Goal: Task Accomplishment & Management: Manage account settings

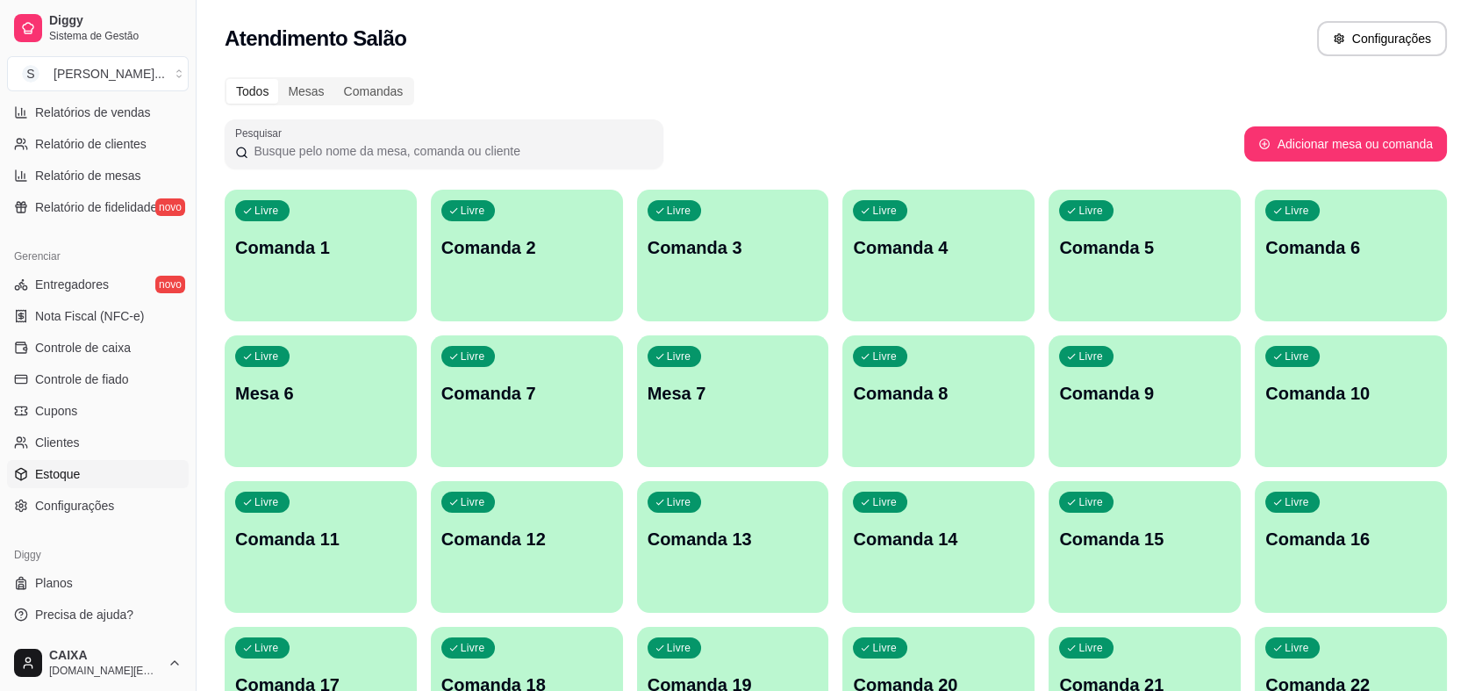
scroll to position [487, 0]
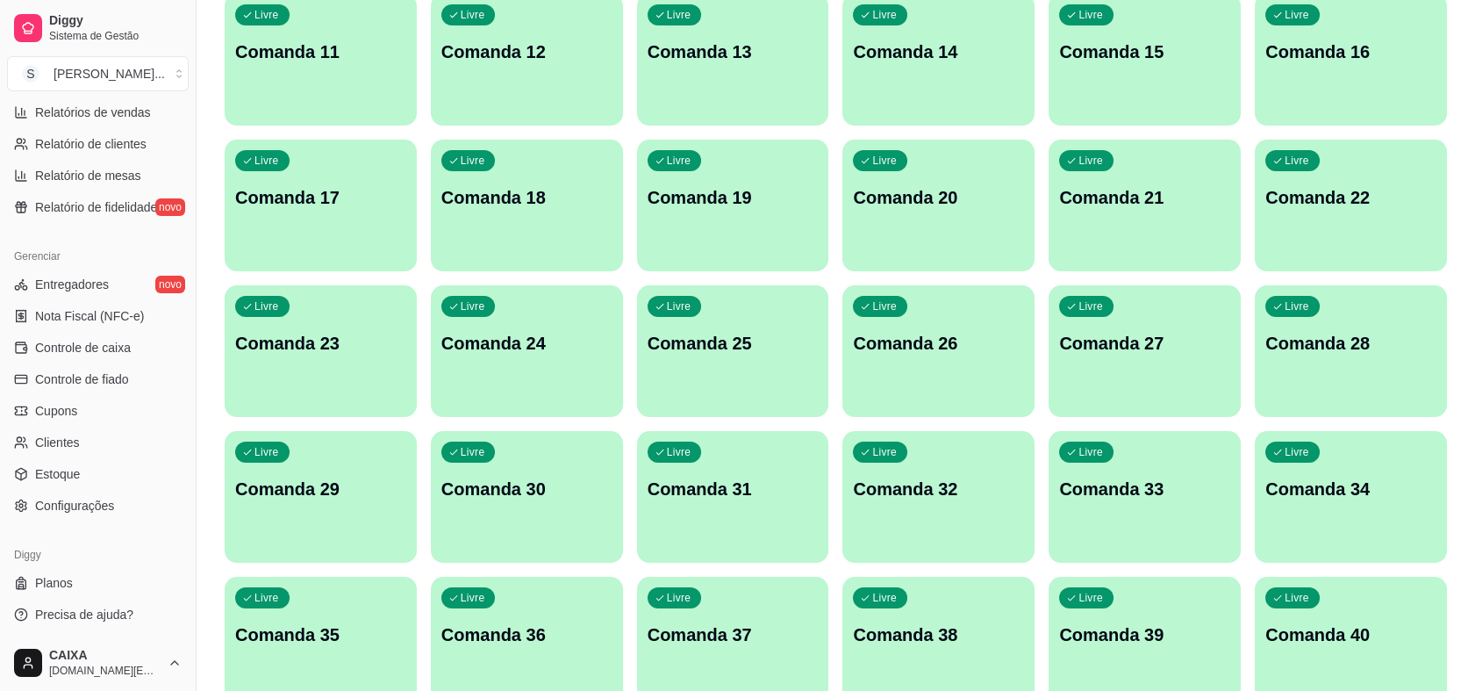
drag, startPoint x: 82, startPoint y: 506, endPoint x: 160, endPoint y: 487, distance: 80.4
click at [82, 507] on span "Configurações" at bounding box center [74, 506] width 79 height 18
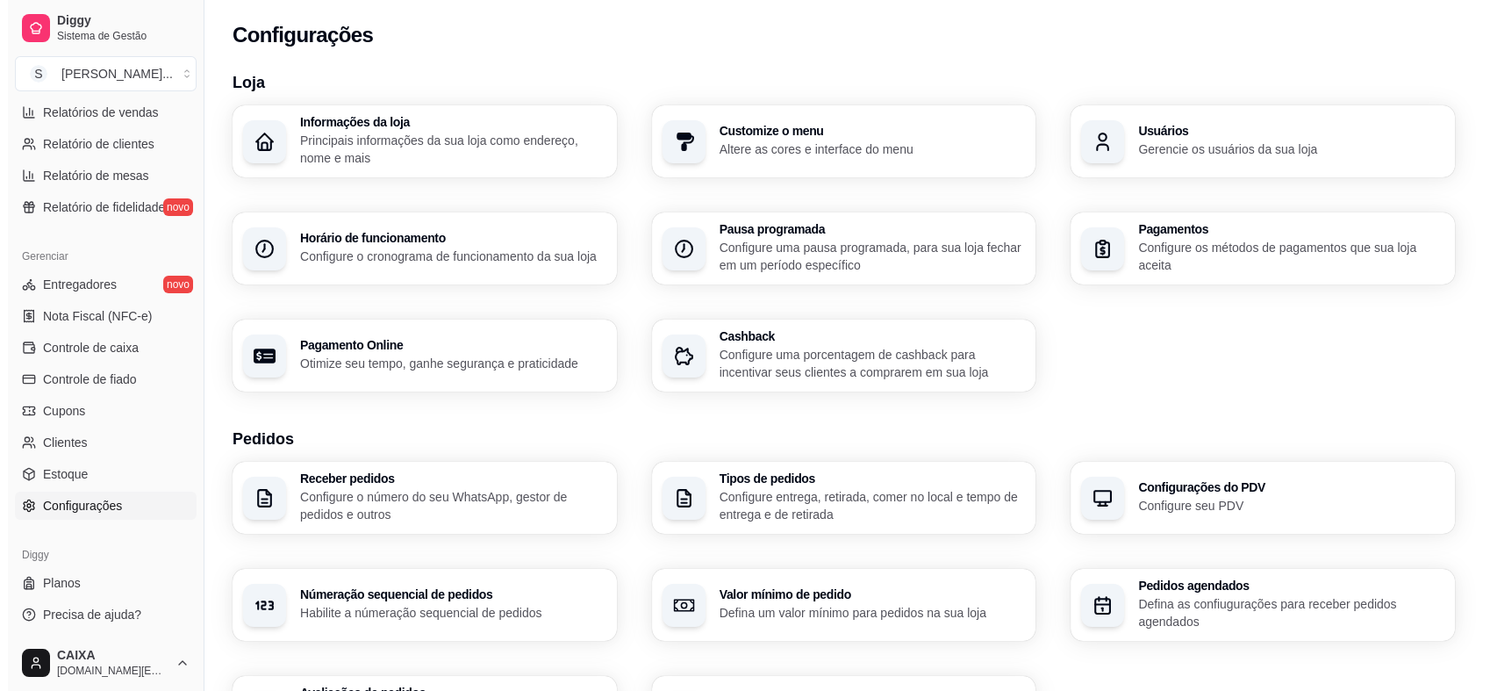
scroll to position [539, 0]
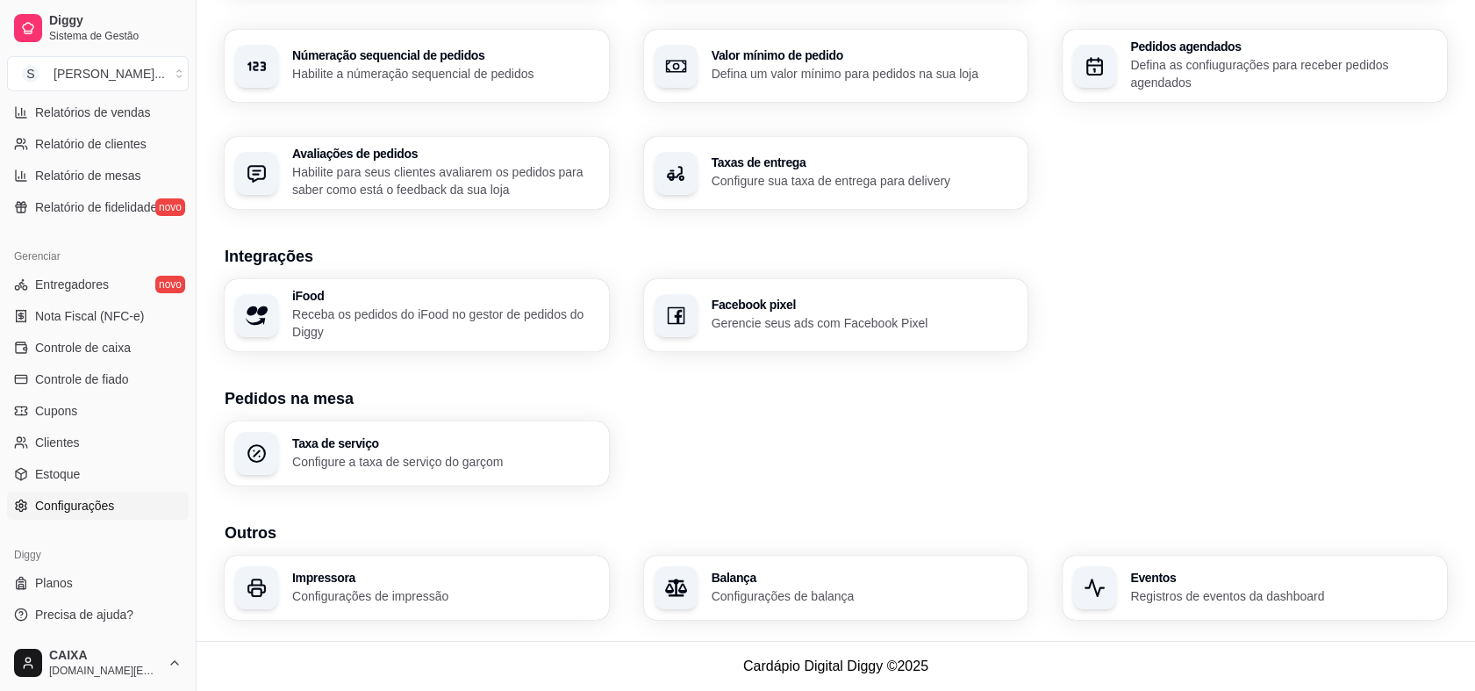
click at [311, 571] on h3 "Impressora" at bounding box center [445, 577] width 306 height 12
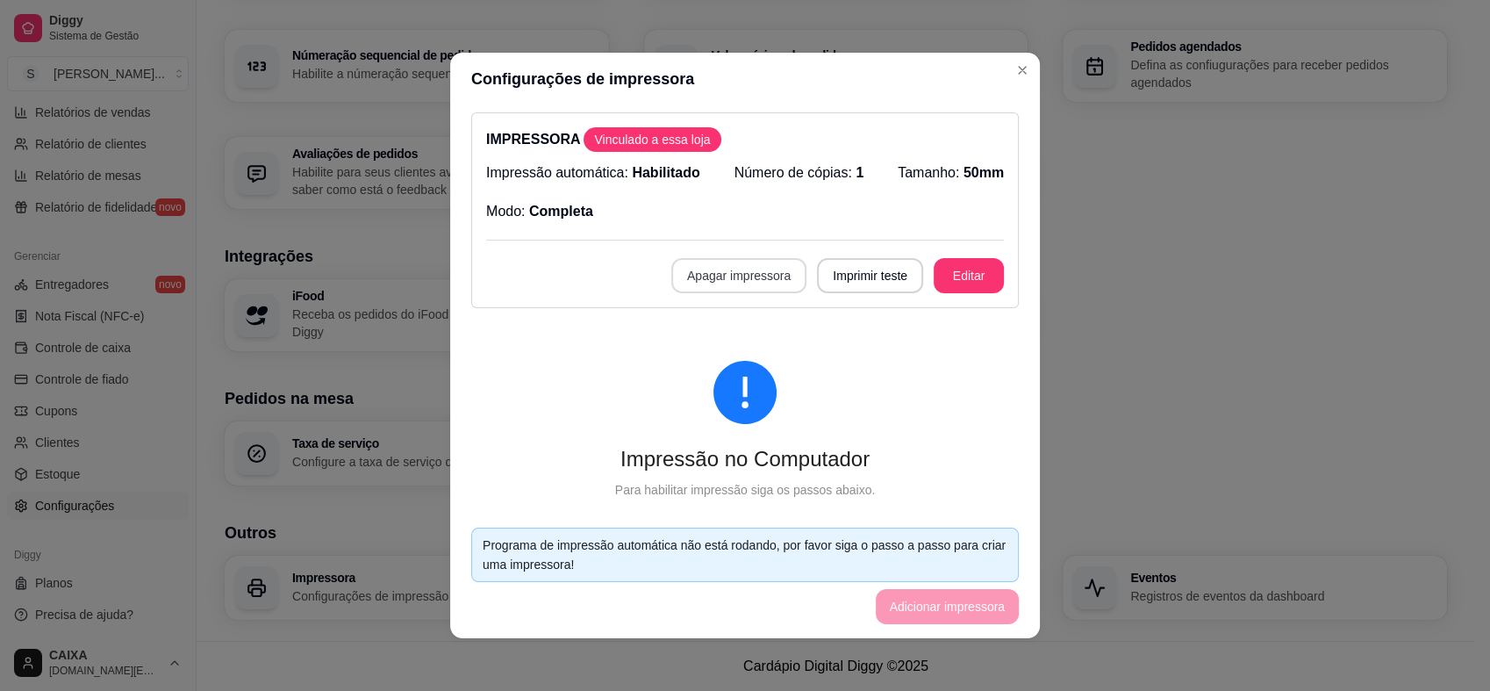
click at [710, 272] on button "Apagar impressora" at bounding box center [738, 275] width 135 height 35
click at [734, 407] on button "Confirmar" at bounding box center [735, 403] width 62 height 26
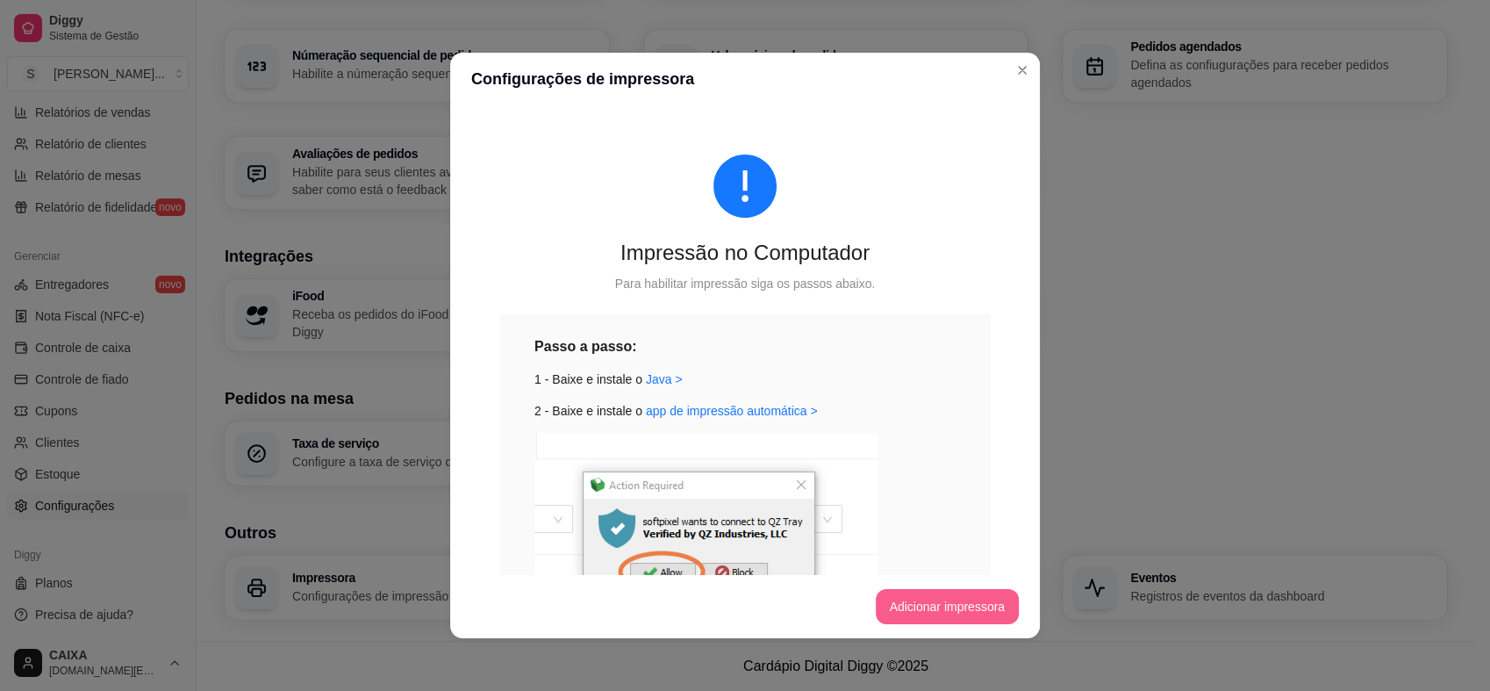
click at [917, 600] on button "Adicionar impressora" at bounding box center [948, 606] width 144 height 35
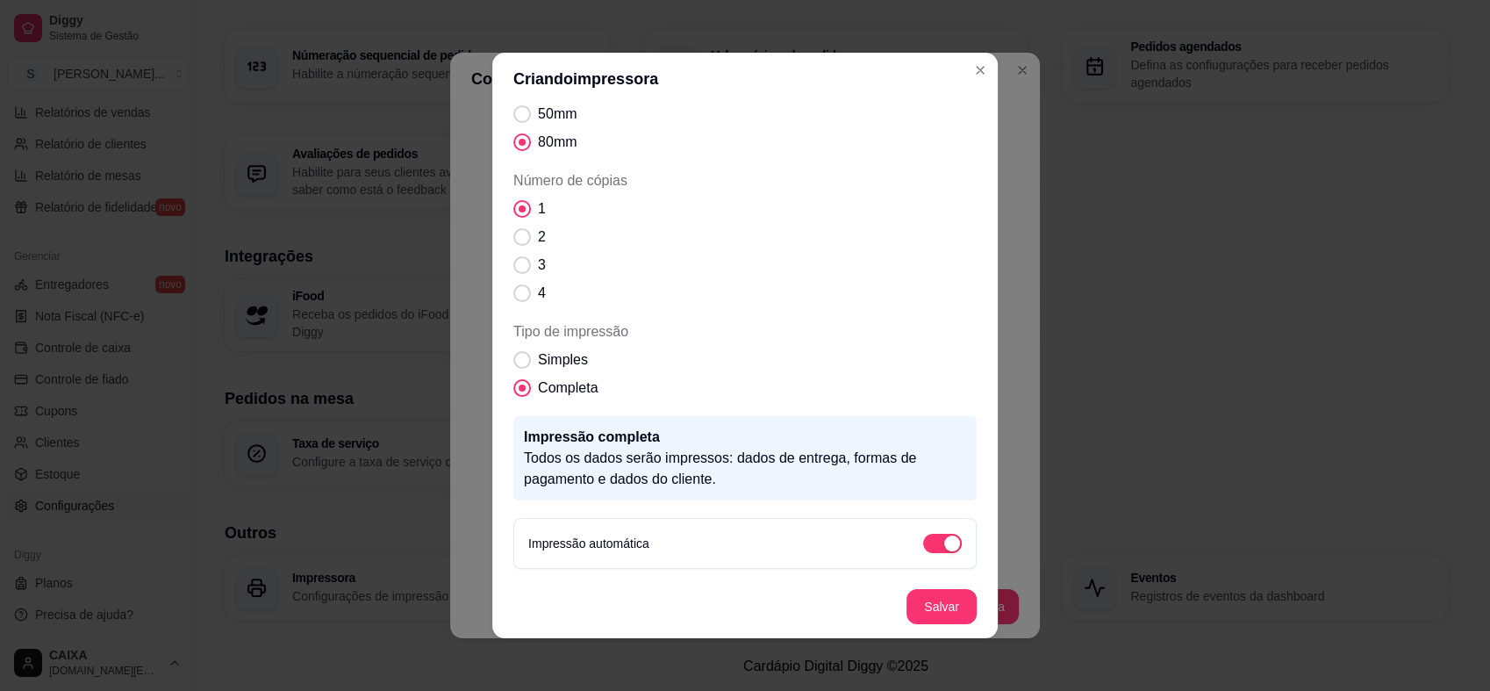
scroll to position [0, 0]
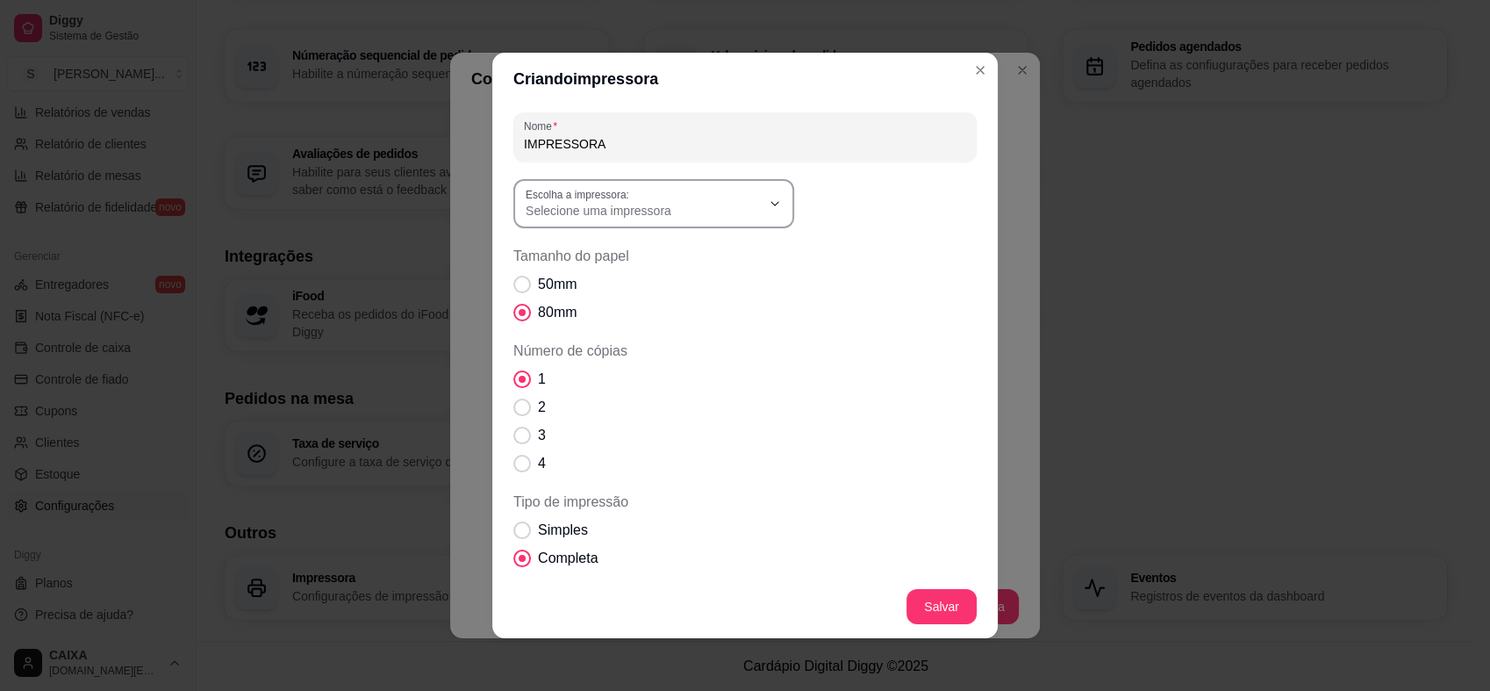
click at [610, 190] on label "Escolha a impressora:" at bounding box center [581, 194] width 110 height 15
click at [906, 64] on header "Criando impressora" at bounding box center [744, 79] width 505 height 53
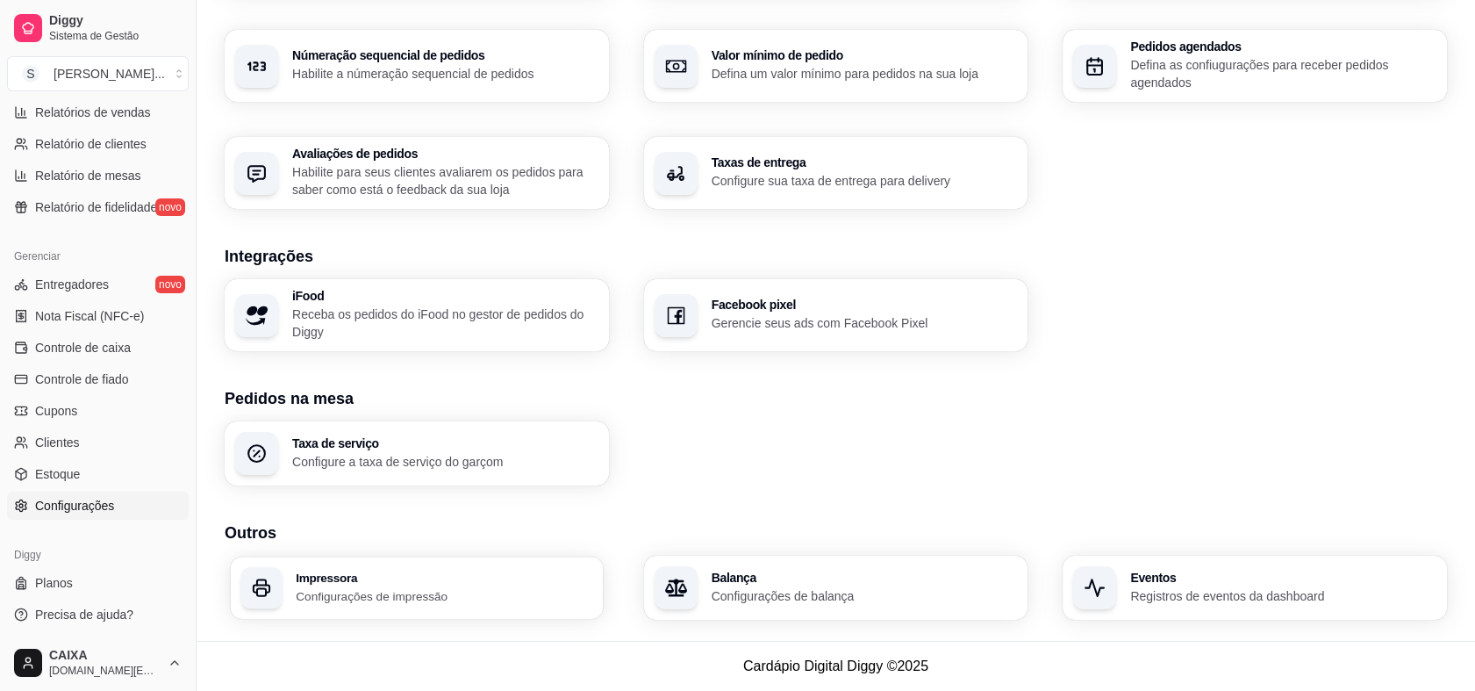
click at [423, 589] on p "Configurações de impressão" at bounding box center [444, 595] width 297 height 17
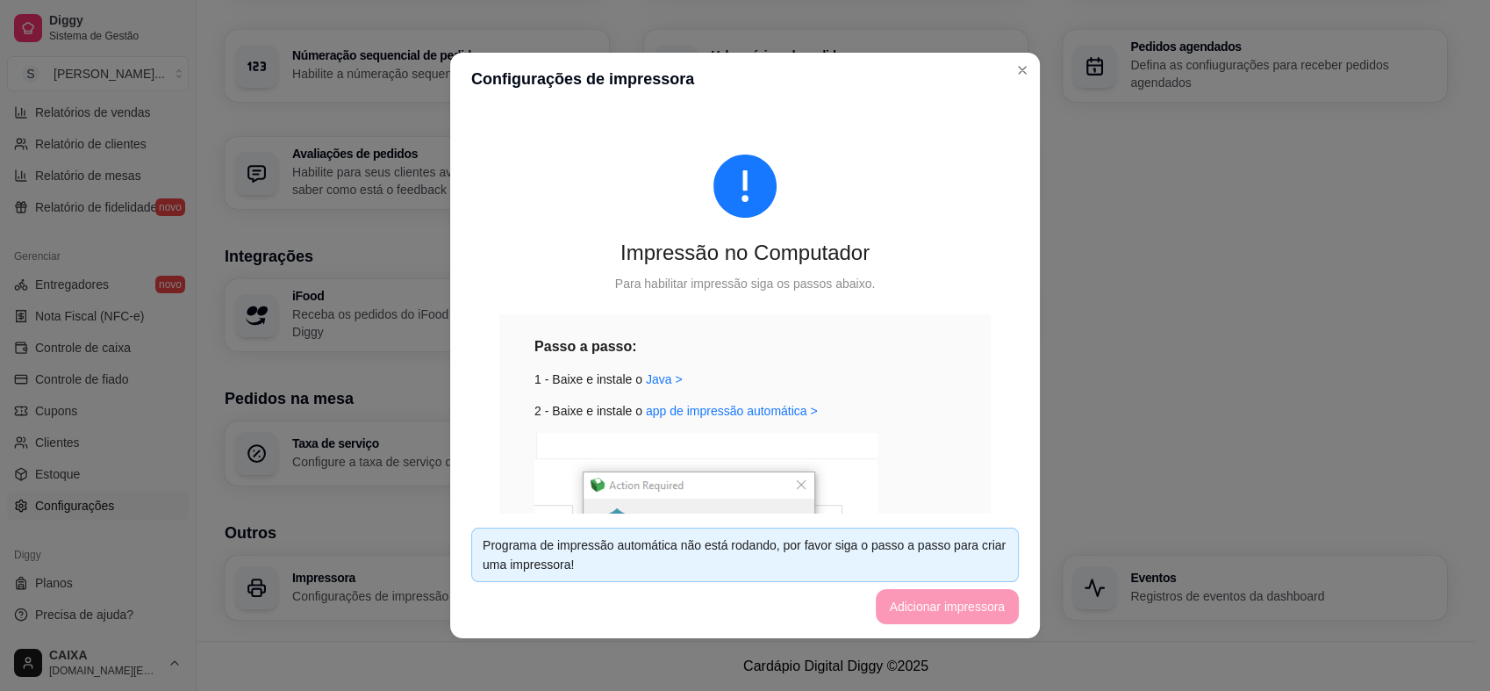
click at [863, 350] on div "Passo a passo:" at bounding box center [744, 346] width 421 height 22
